Goal: Use online tool/utility: Utilize a website feature to perform a specific function

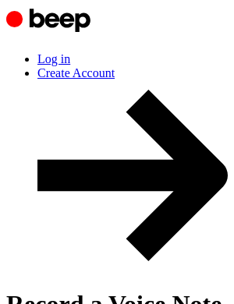
click at [70, 52] on link "Log in" at bounding box center [53, 58] width 33 height 13
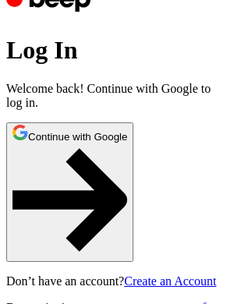
scroll to position [22, 0]
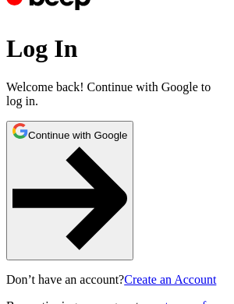
click at [133, 218] on button "Continue with Google" at bounding box center [69, 191] width 127 height 140
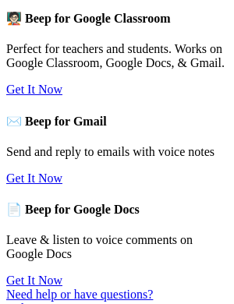
scroll to position [193, 0]
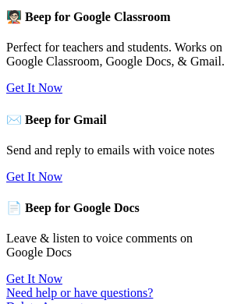
click at [62, 94] on link "Get It Now" at bounding box center [34, 87] width 56 height 13
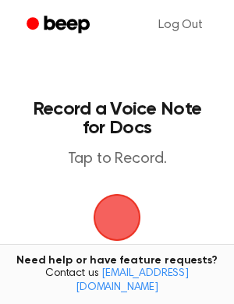
click at [122, 216] on span "button" at bounding box center [117, 218] width 44 height 44
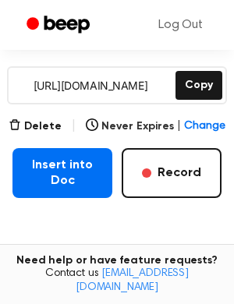
scroll to position [348, 0]
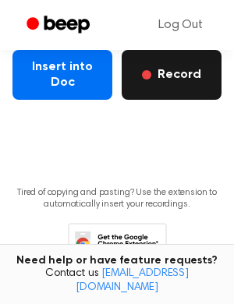
click at [174, 87] on button "Record" at bounding box center [172, 75] width 100 height 50
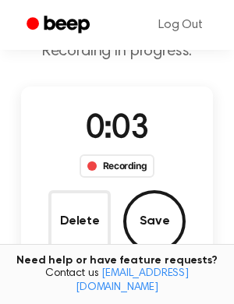
scroll to position [87, 0]
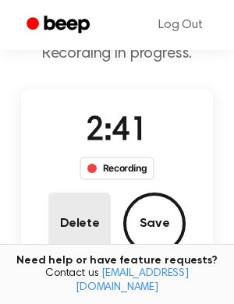
click at [84, 228] on button "Delete" at bounding box center [79, 224] width 62 height 62
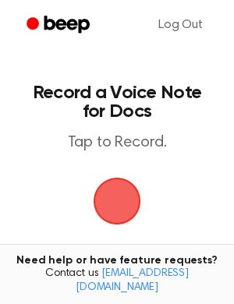
scroll to position [0, 0]
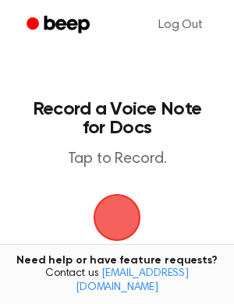
click at [120, 221] on span "button" at bounding box center [117, 218] width 44 height 44
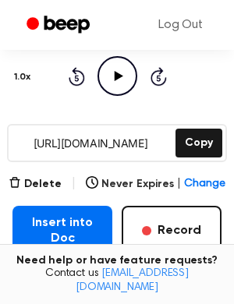
scroll to position [219, 0]
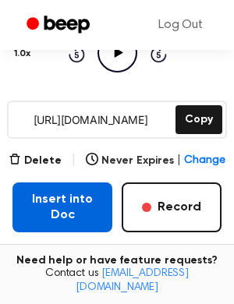
click at [65, 214] on button "Insert into Doc" at bounding box center [62, 207] width 100 height 50
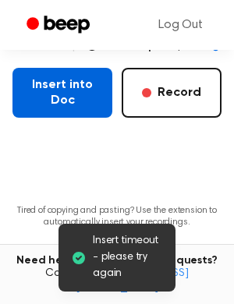
scroll to position [324, 0]
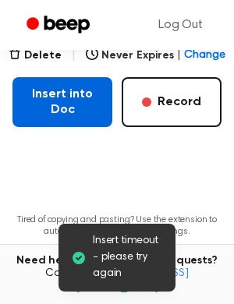
click at [82, 117] on button "Insert into Doc" at bounding box center [62, 102] width 100 height 50
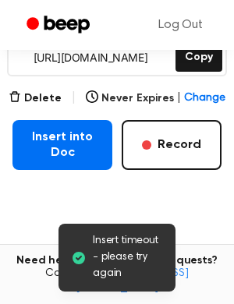
scroll to position [274, 0]
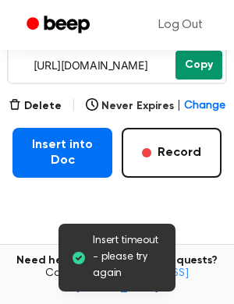
click at [197, 58] on button "Copy" at bounding box center [198, 65] width 47 height 29
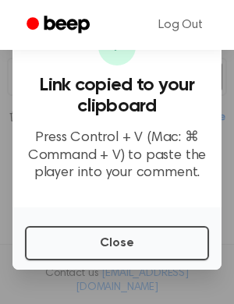
scroll to position [256, 0]
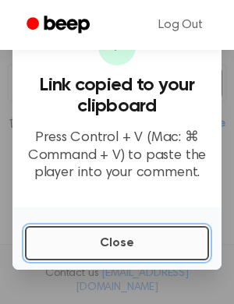
click at [126, 250] on button "Close" at bounding box center [117, 243] width 184 height 34
